Goal: Navigation & Orientation: Understand site structure

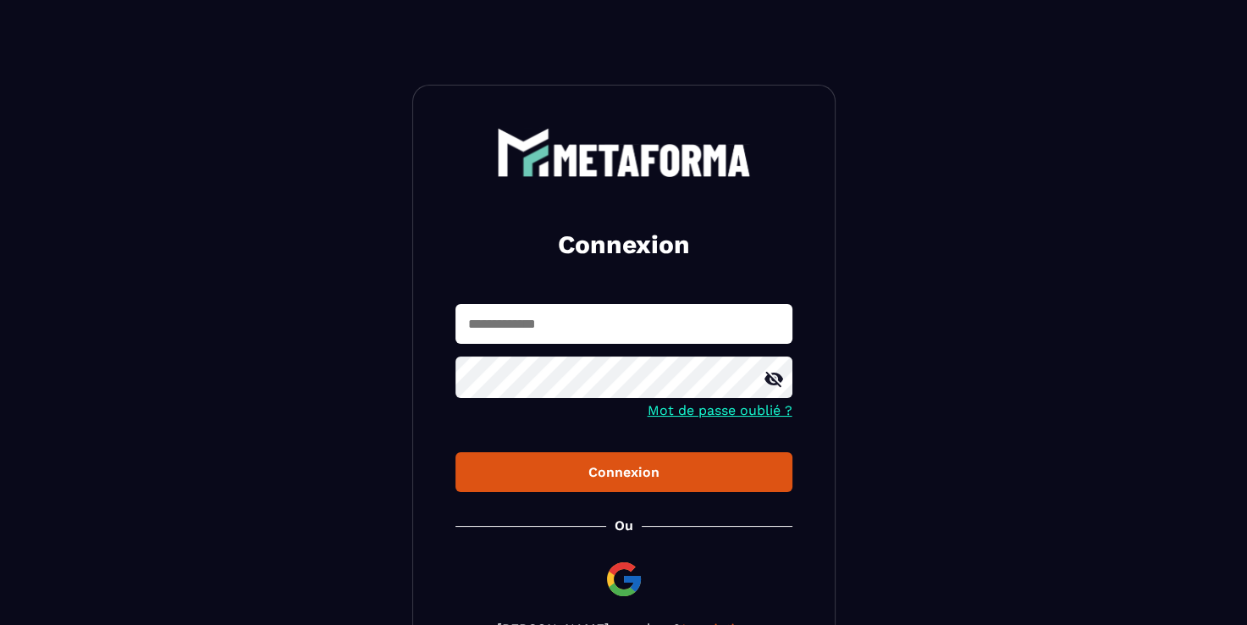
click at [766, 384] on icon at bounding box center [774, 379] width 20 height 20
click at [556, 333] on input "text" at bounding box center [624, 324] width 337 height 40
type input "**********"
click at [625, 472] on div "Connexion" at bounding box center [624, 472] width 310 height 16
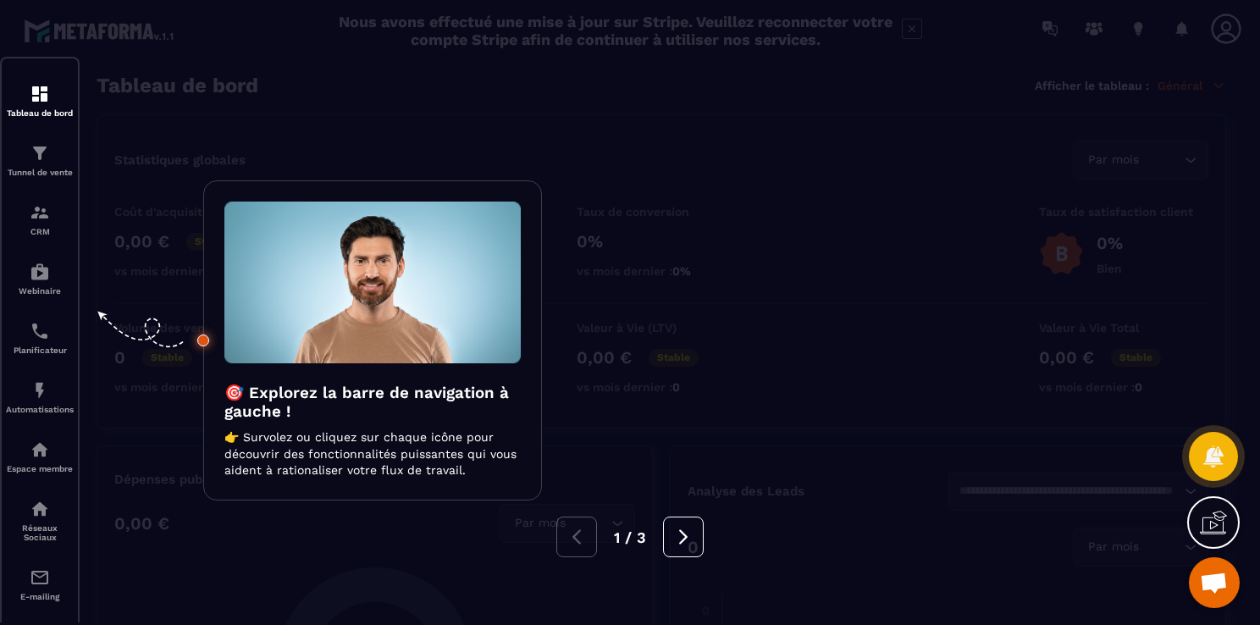
click at [445, 137] on div at bounding box center [630, 312] width 1260 height 625
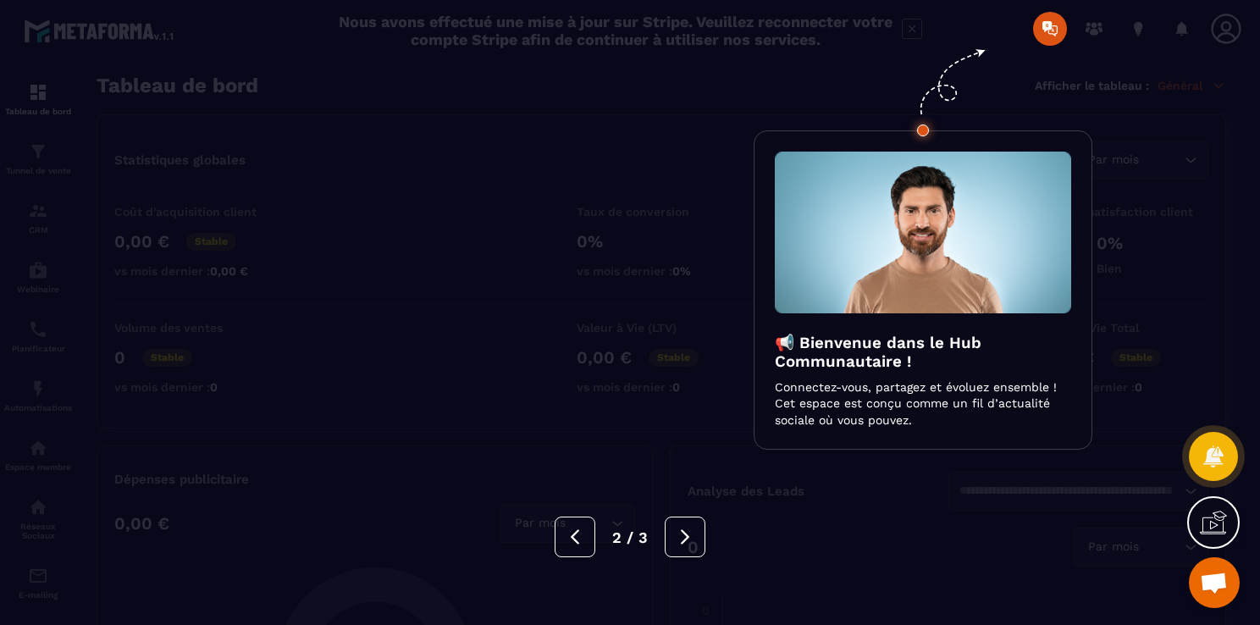
click at [667, 95] on div at bounding box center [630, 312] width 1260 height 625
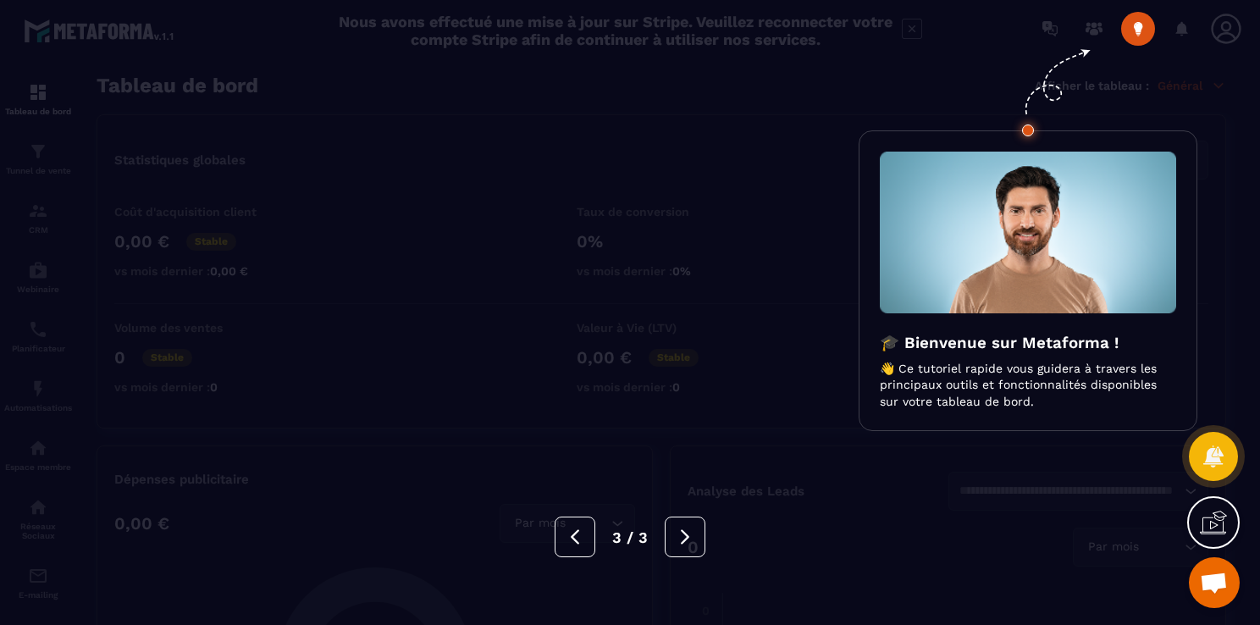
click at [667, 95] on div at bounding box center [630, 312] width 1260 height 625
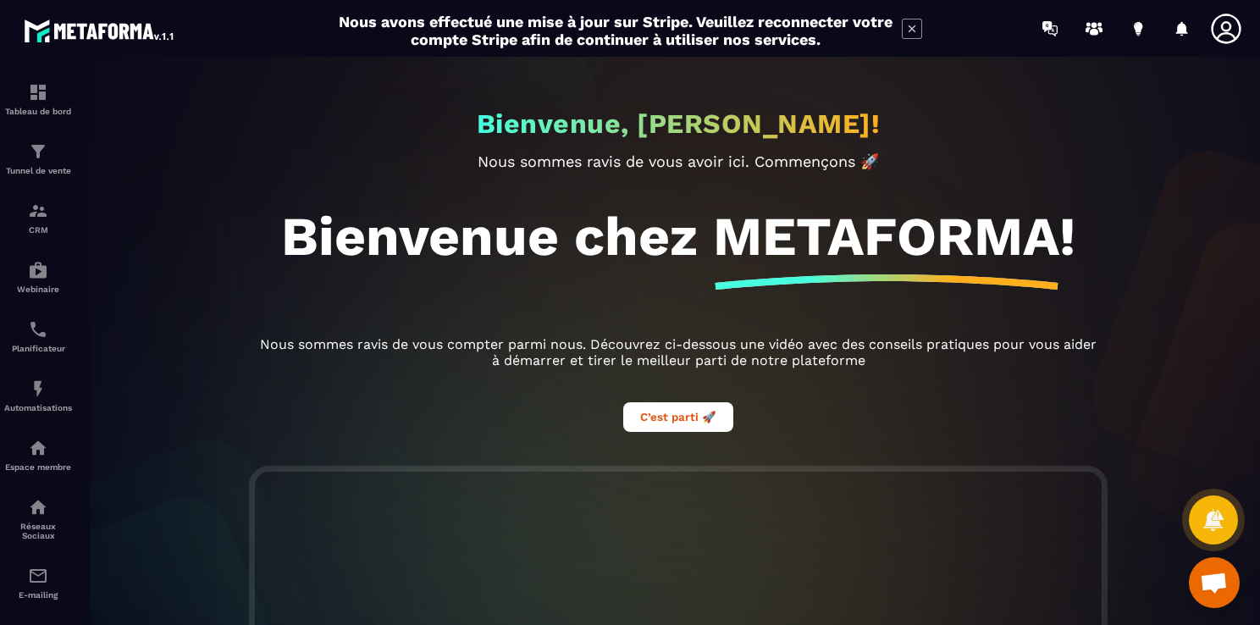
drag, startPoint x: 1255, startPoint y: 135, endPoint x: 1240, endPoint y: 283, distance: 148.9
click at [1240, 283] on div "Bienvenue, [PERSON_NAME]! Nous sommes ravis de vous avoir ici. Commençons 🚀 Bie…" at bounding box center [678, 341] width 1197 height 568
drag, startPoint x: 1240, startPoint y: 283, endPoint x: 1175, endPoint y: 188, distance: 115.1
click at [1175, 188] on div "Bienvenue, [PERSON_NAME]! Nous sommes ravis de vous avoir ici. Commençons 🚀 Bie…" at bounding box center [678, 341] width 1197 height 568
click at [1147, 198] on div "Bienvenue, [PERSON_NAME]! Nous sommes ravis de vous avoir ici. Commençons 🚀 Bie…" at bounding box center [678, 341] width 1197 height 568
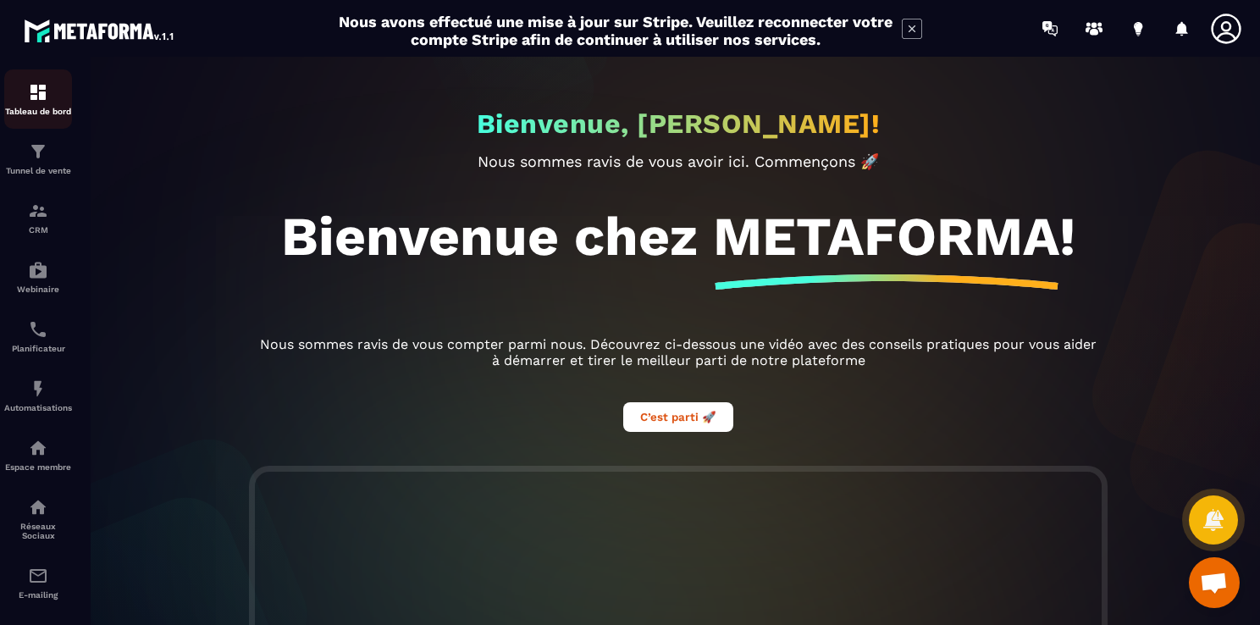
click at [39, 103] on div "Tableau de bord" at bounding box center [38, 99] width 68 height 34
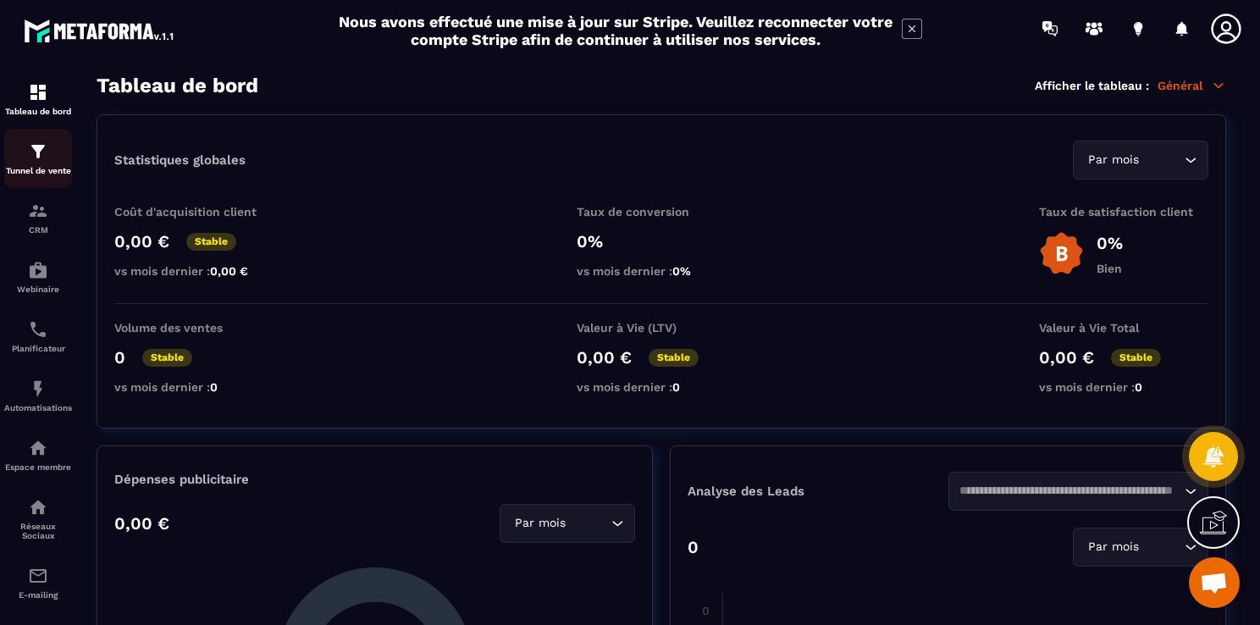
click at [36, 150] on img at bounding box center [38, 151] width 20 height 20
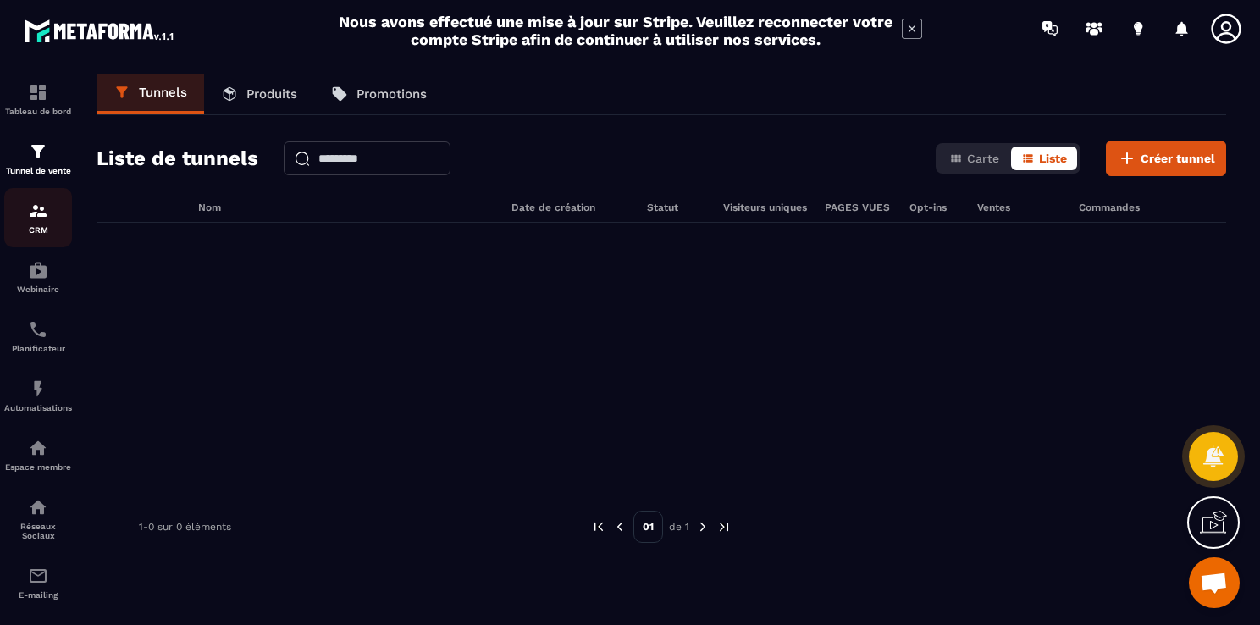
click at [28, 225] on div "CRM" at bounding box center [38, 218] width 68 height 34
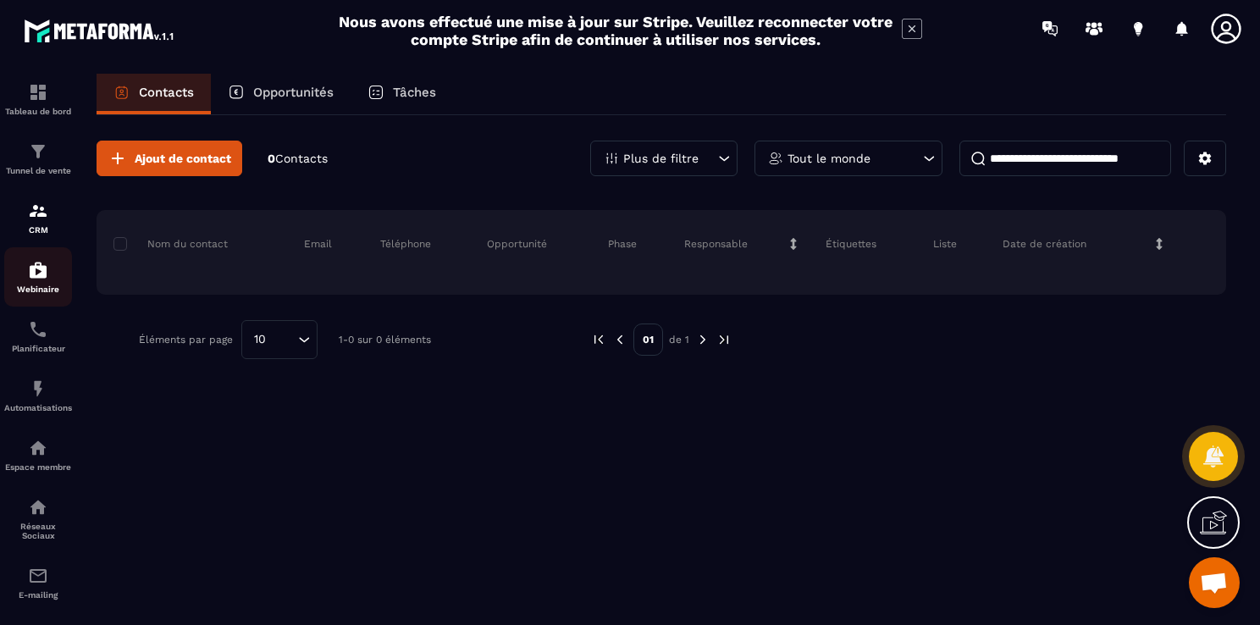
click at [41, 273] on img at bounding box center [38, 270] width 20 height 20
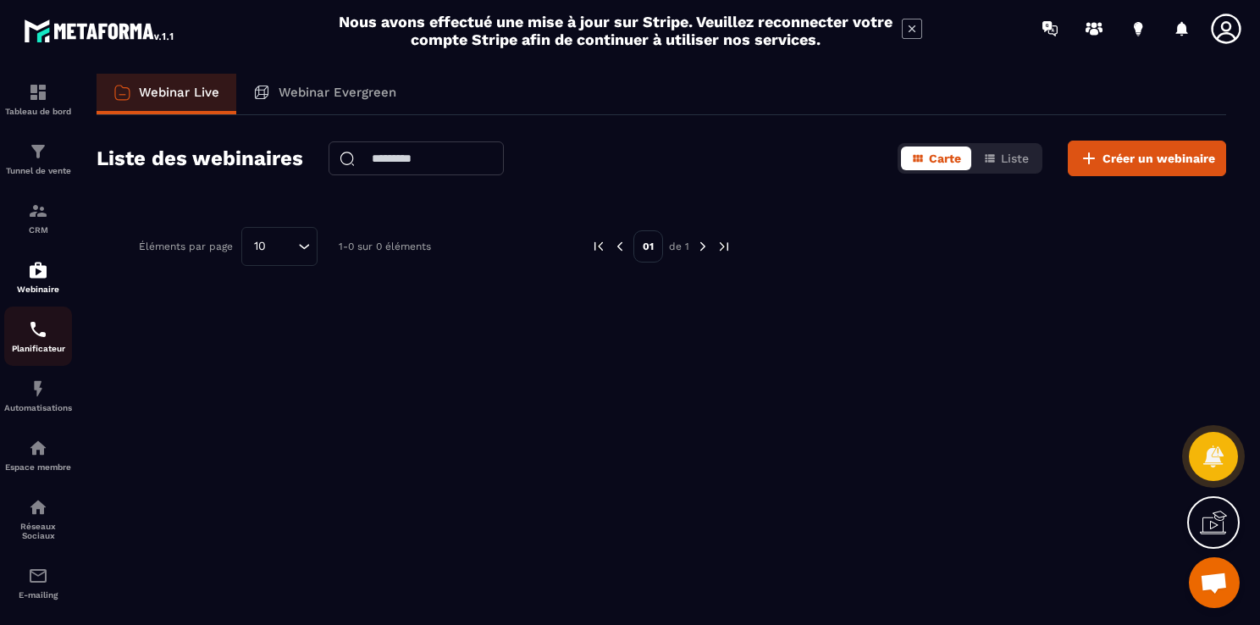
click at [39, 340] on img at bounding box center [38, 329] width 20 height 20
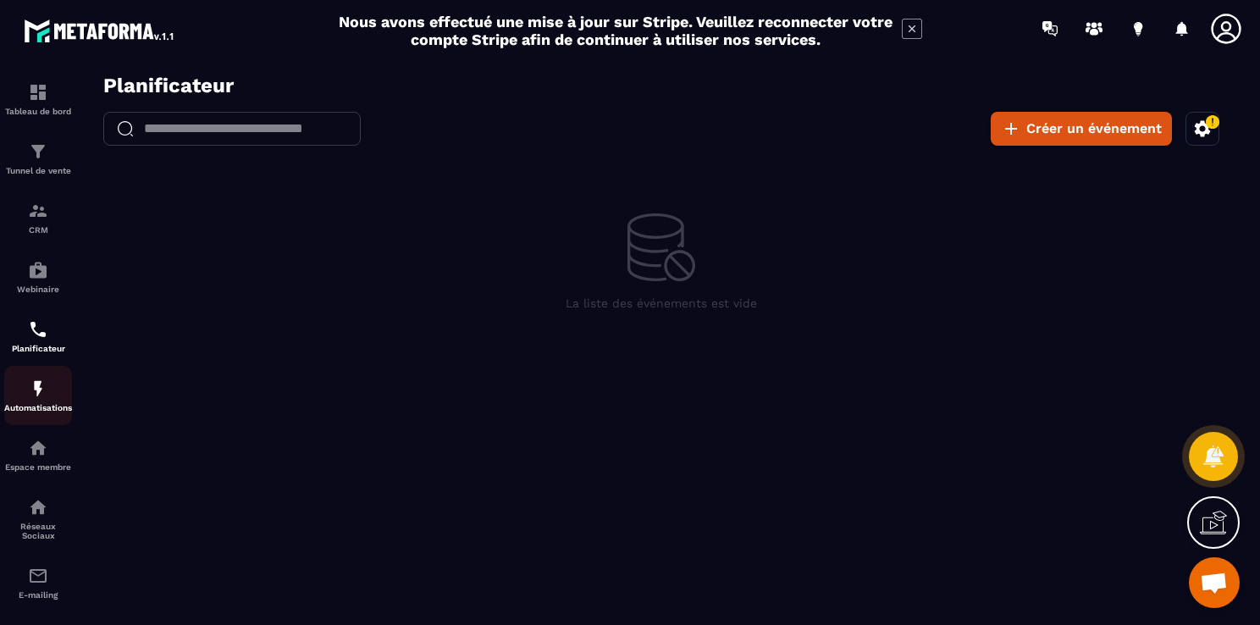
click at [48, 412] on p "Automatisations" at bounding box center [38, 407] width 68 height 9
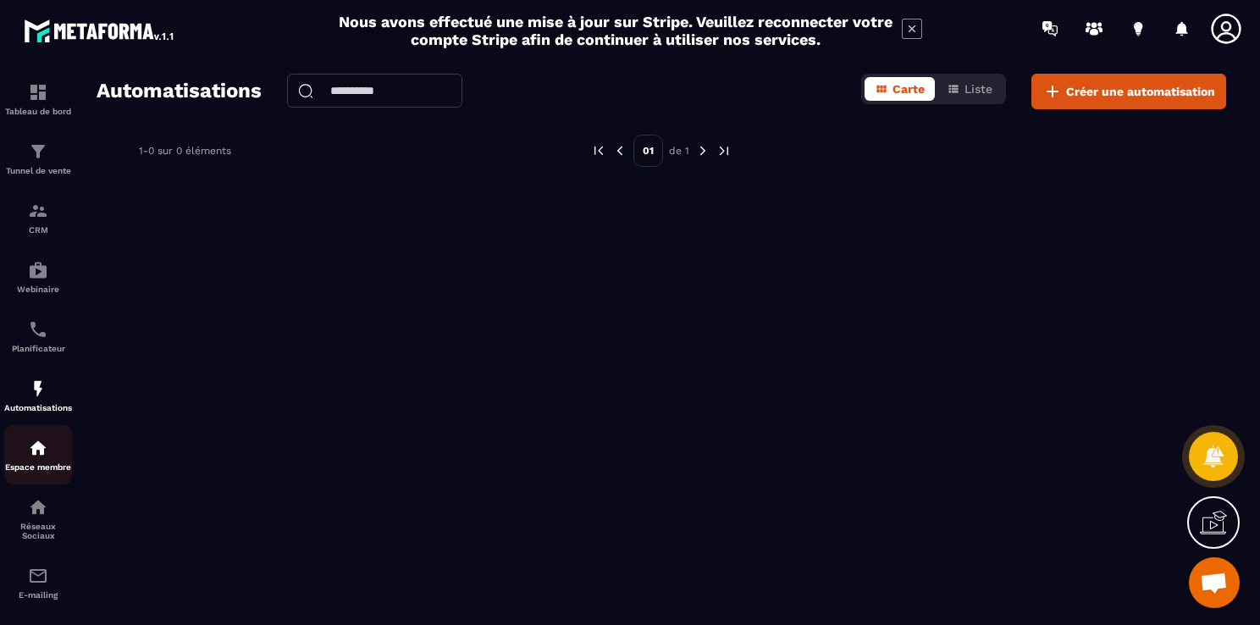
click at [44, 445] on img at bounding box center [38, 448] width 20 height 20
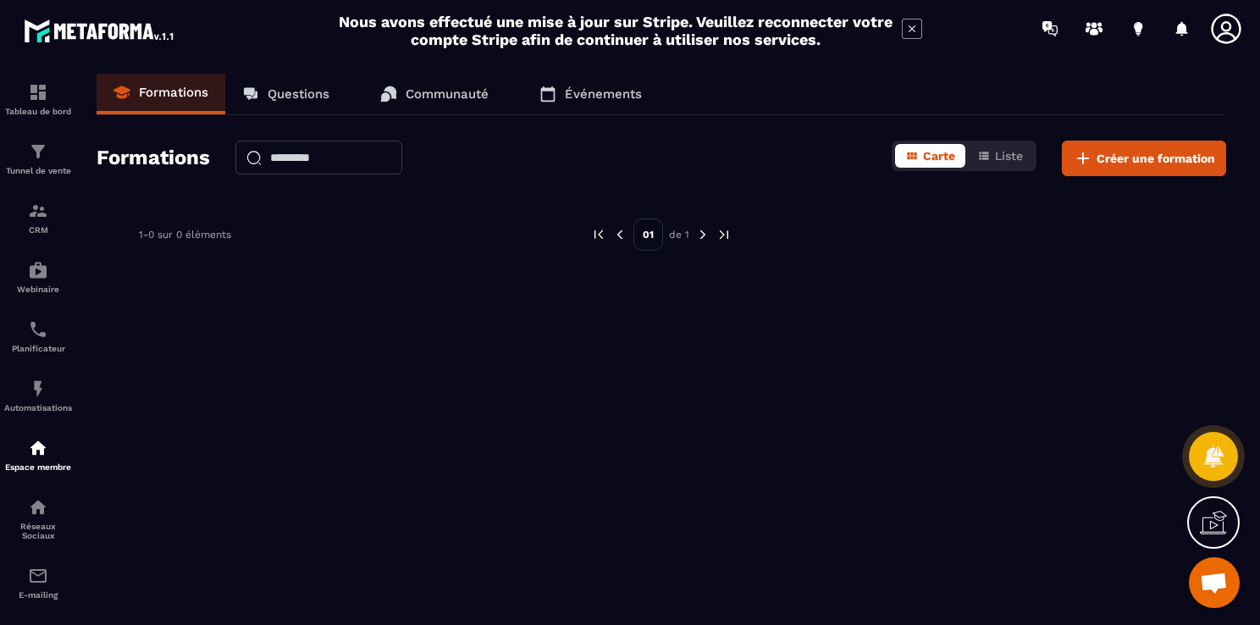
click at [309, 86] on p "Questions" at bounding box center [299, 93] width 62 height 15
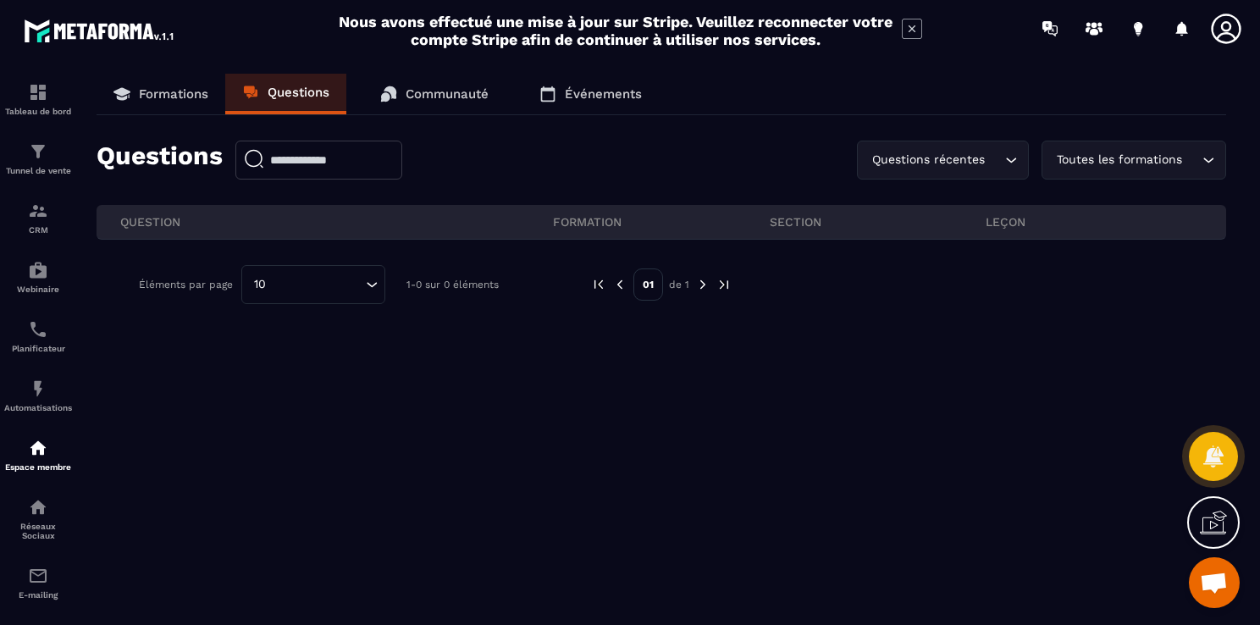
click at [423, 97] on p "Communauté" at bounding box center [447, 93] width 83 height 15
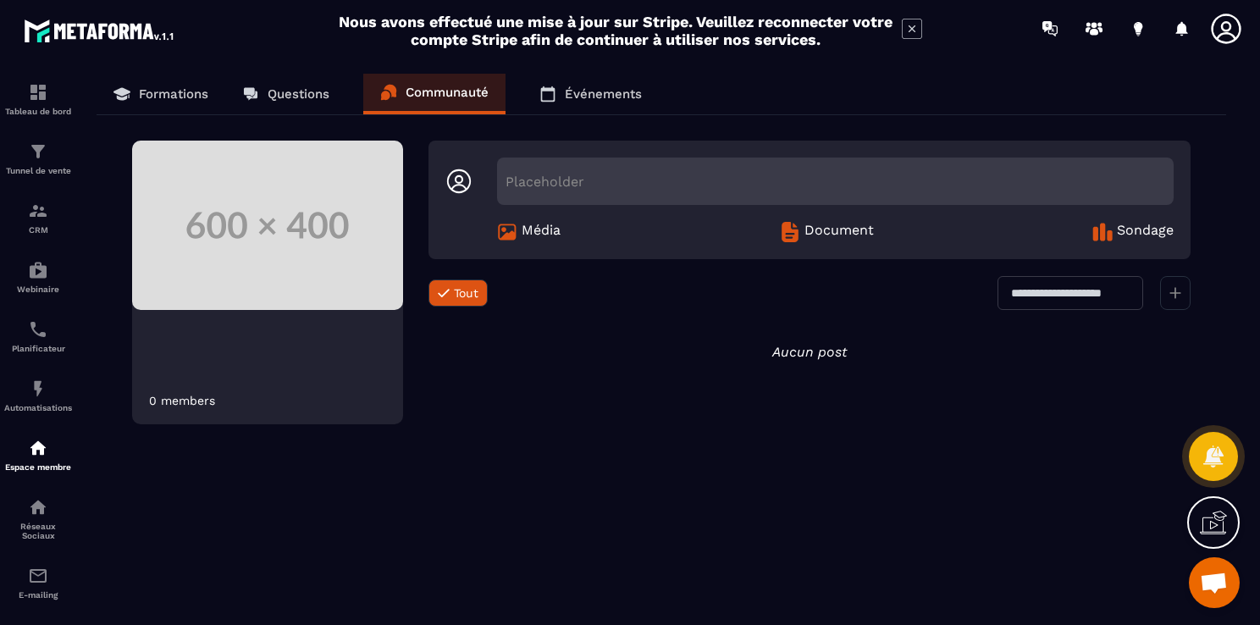
click at [559, 90] on link "Événements" at bounding box center [590, 94] width 136 height 41
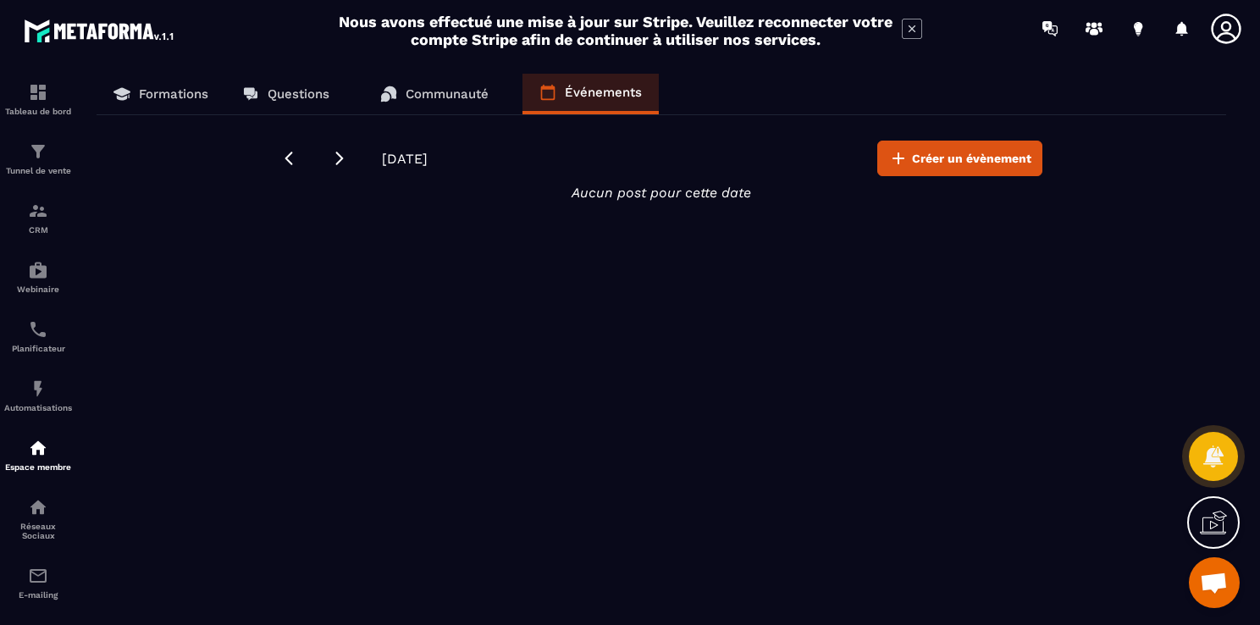
click at [159, 93] on p "Formations" at bounding box center [173, 93] width 69 height 15
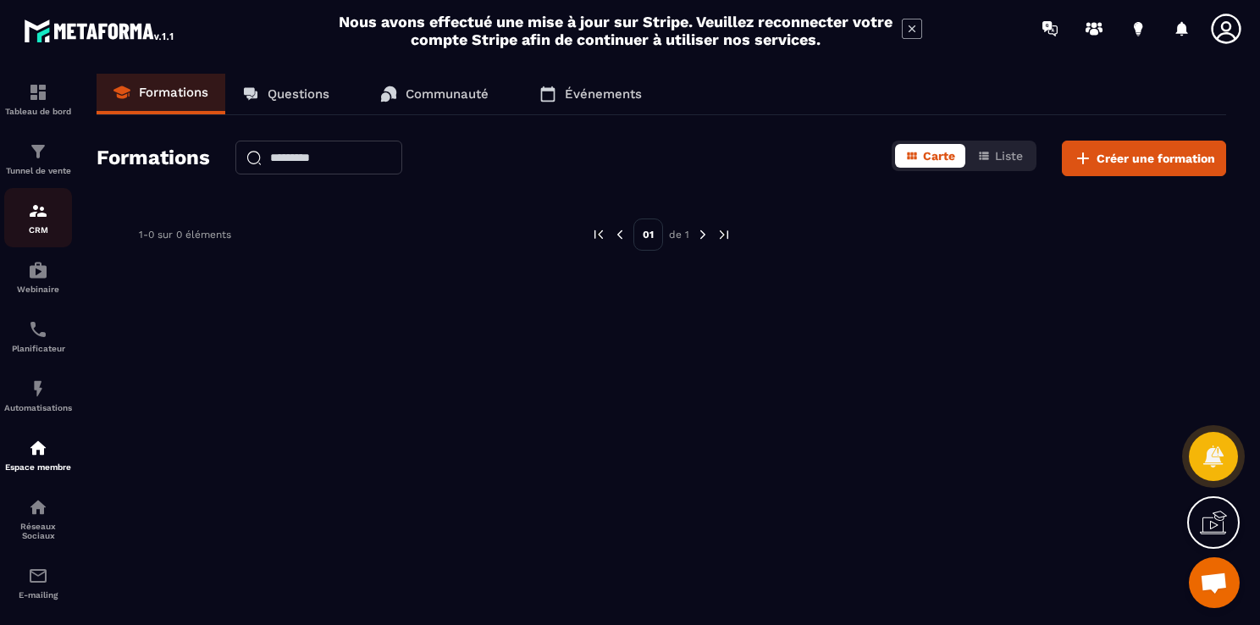
click at [32, 219] on img at bounding box center [38, 211] width 20 height 20
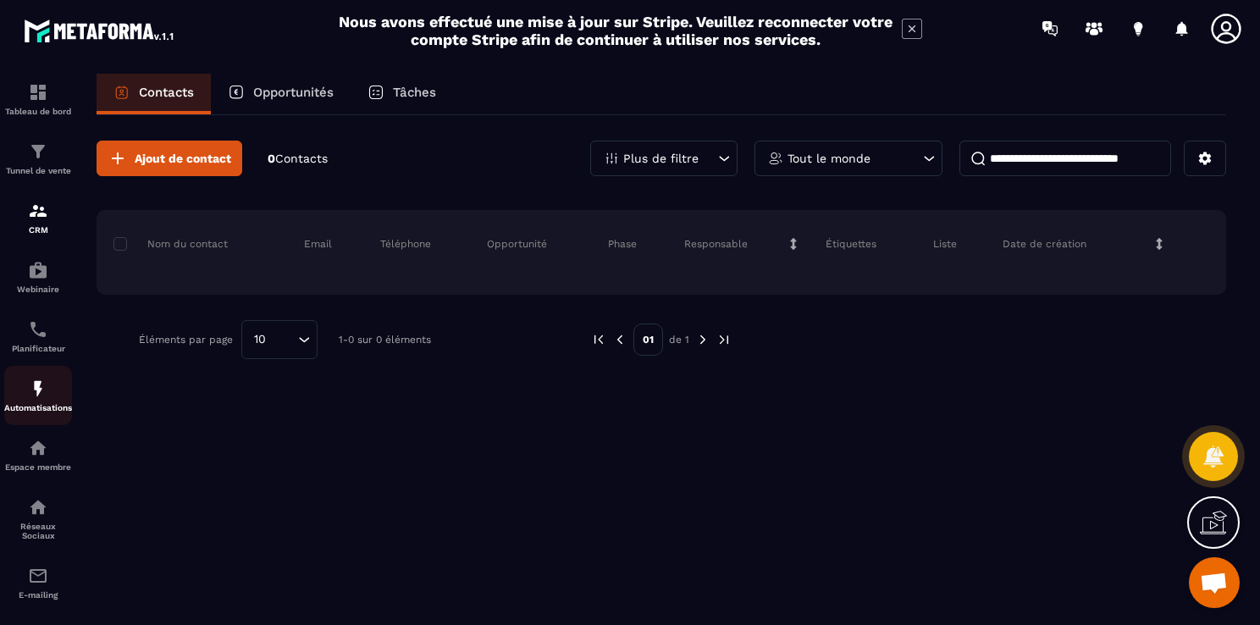
click at [49, 399] on div "Automatisations" at bounding box center [38, 395] width 68 height 34
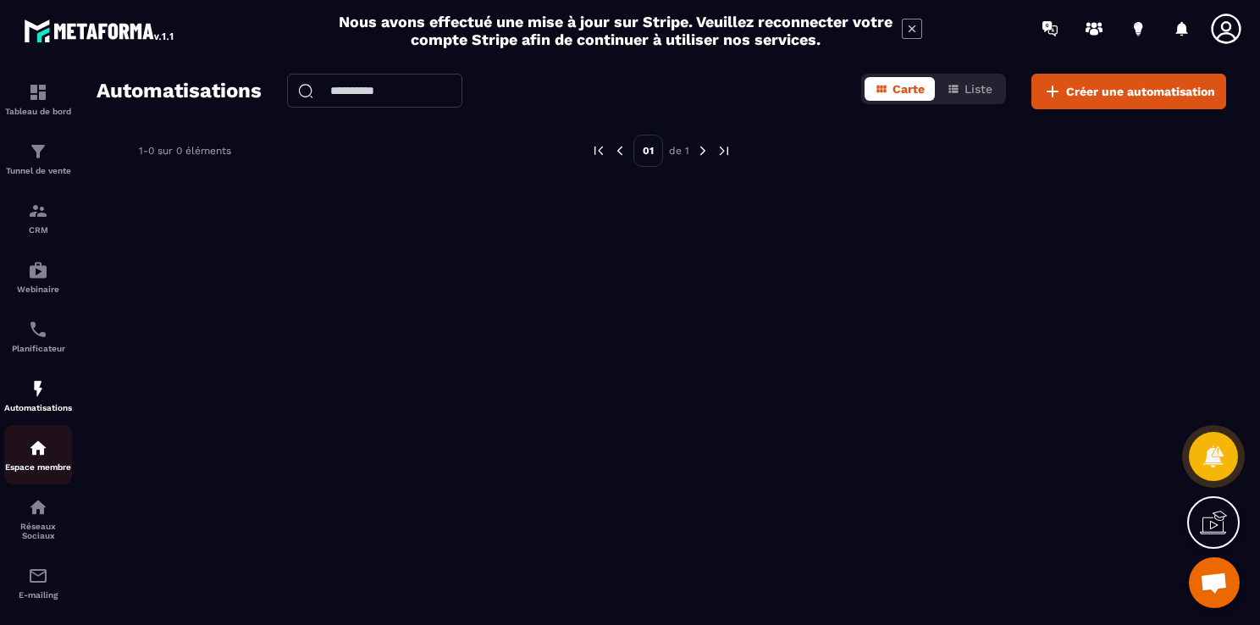
click at [36, 450] on img at bounding box center [38, 448] width 20 height 20
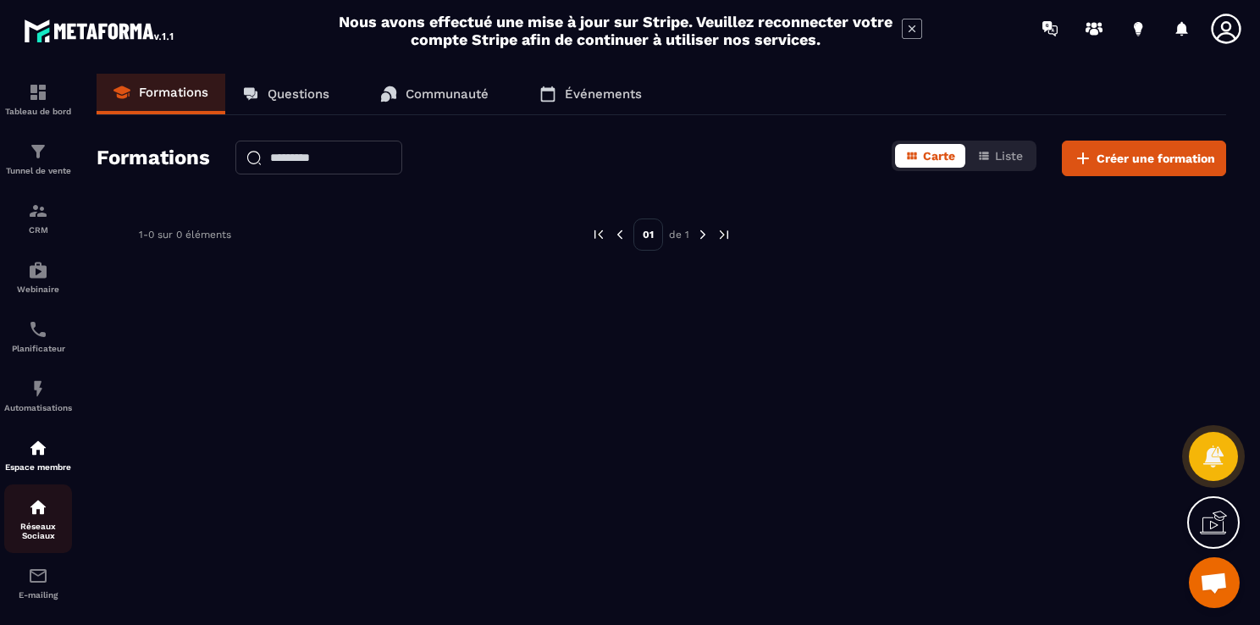
click at [39, 510] on img at bounding box center [38, 507] width 20 height 20
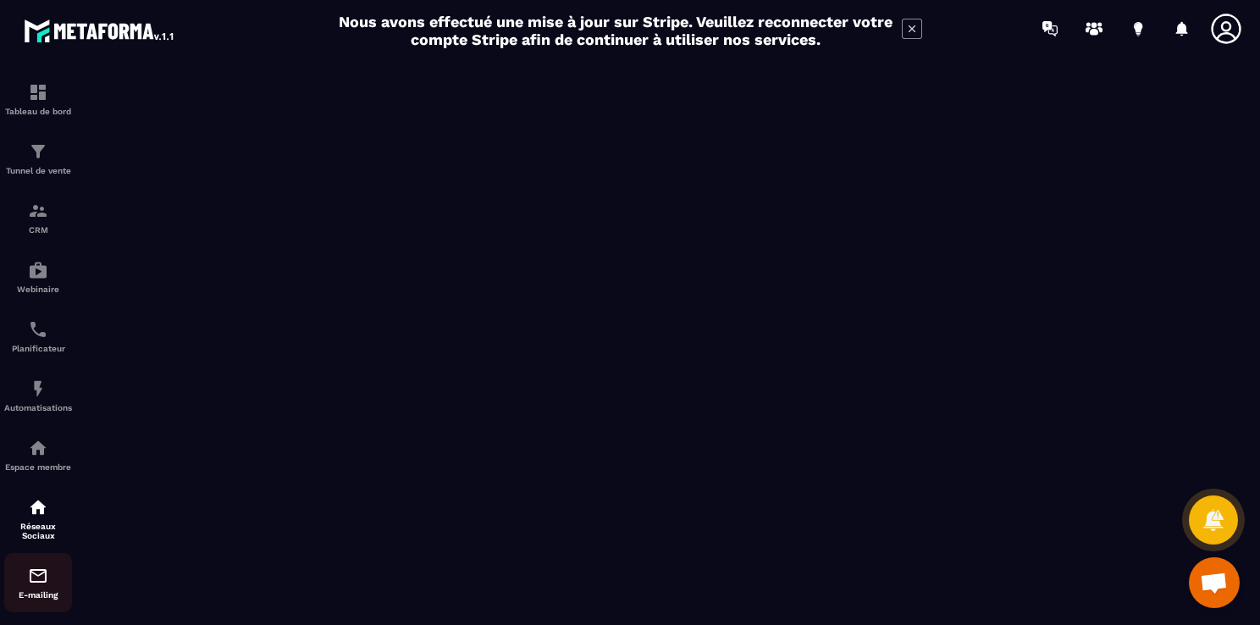
click at [43, 577] on img at bounding box center [38, 576] width 20 height 20
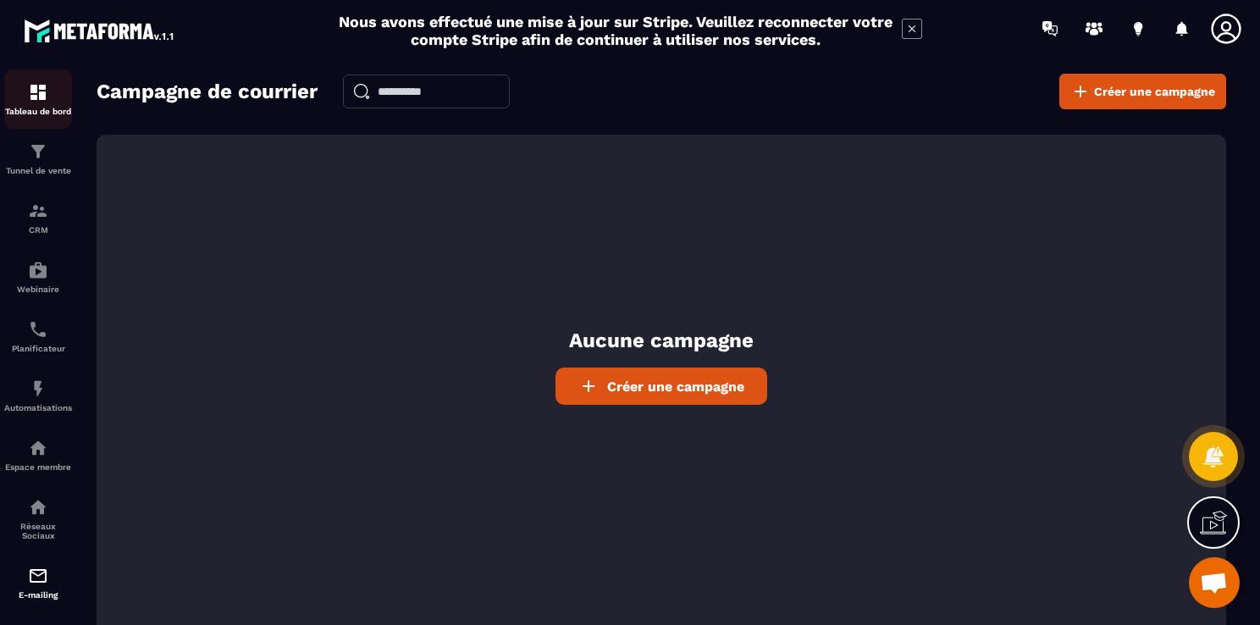
click at [43, 112] on p "Tableau de bord" at bounding box center [38, 111] width 68 height 9
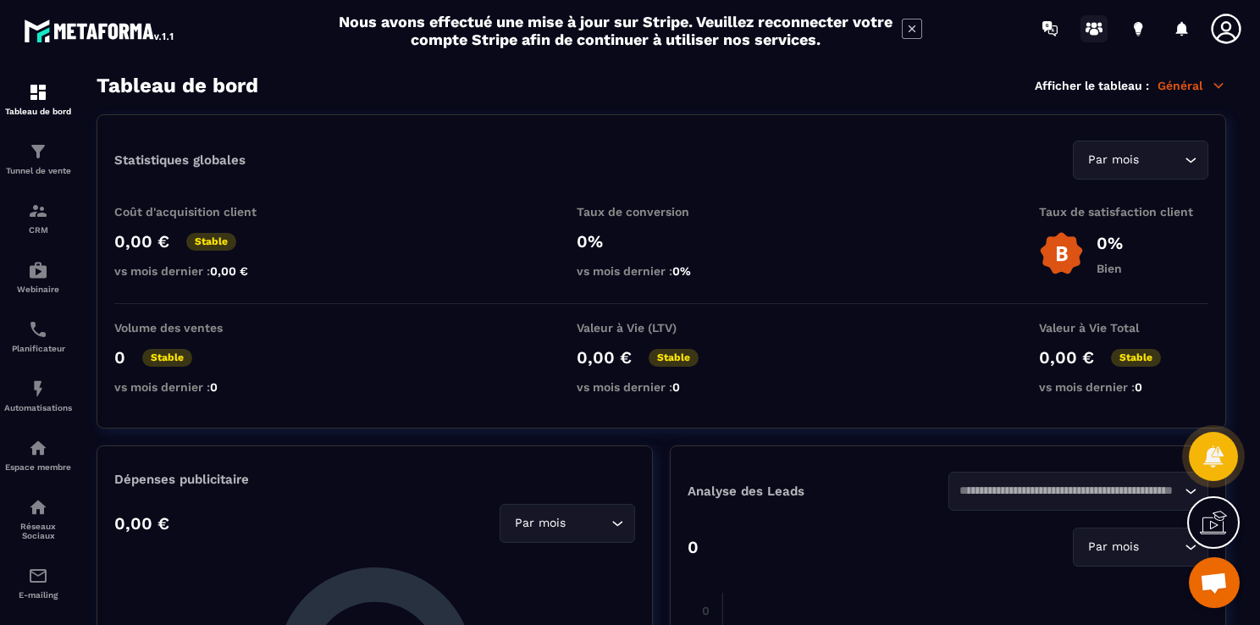
click at [1091, 25] on icon at bounding box center [1093, 28] width 27 height 27
click at [1179, 28] on div at bounding box center [1182, 29] width 34 height 34
click at [1141, 29] on icon at bounding box center [1138, 26] width 8 height 11
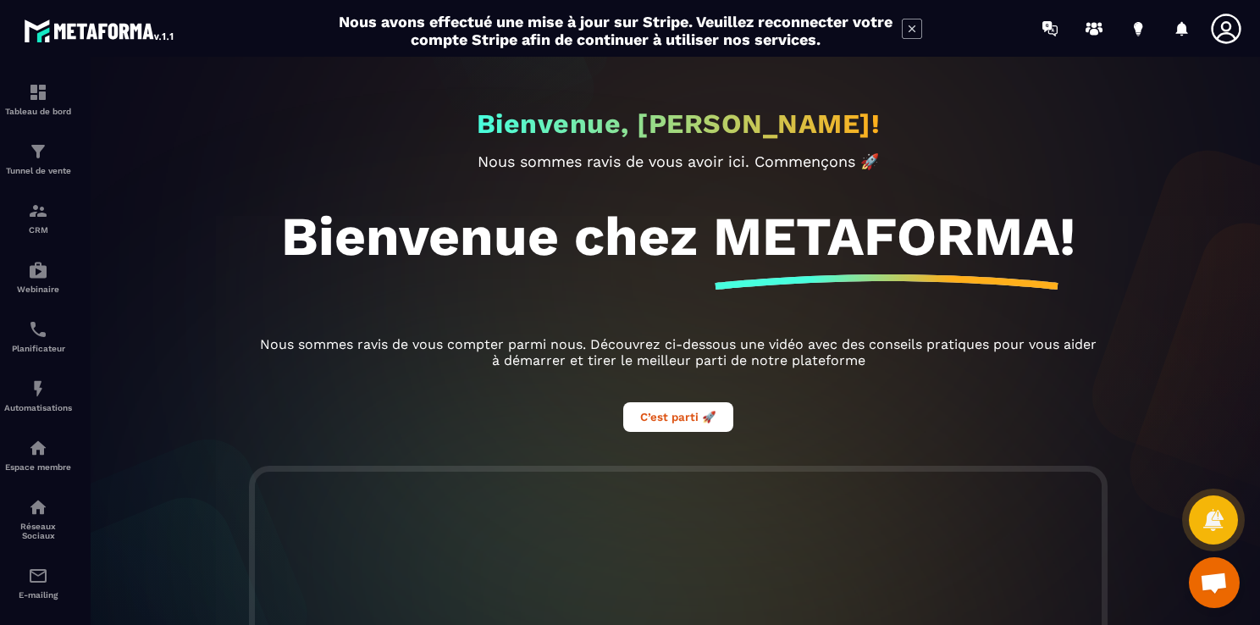
click at [1134, 284] on div "Bienvenue, [PERSON_NAME]! Nous sommes ravis de vous avoir ici. Commençons 🚀 Bie…" at bounding box center [678, 341] width 1197 height 568
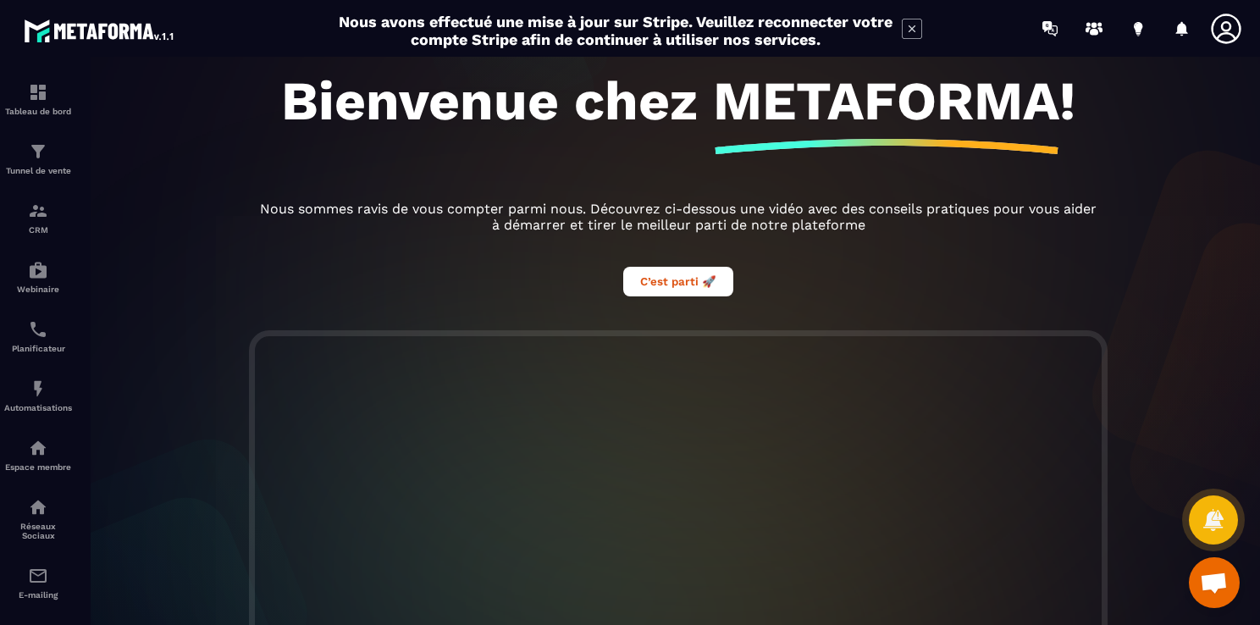
scroll to position [461, 0]
